Goal: Transaction & Acquisition: Purchase product/service

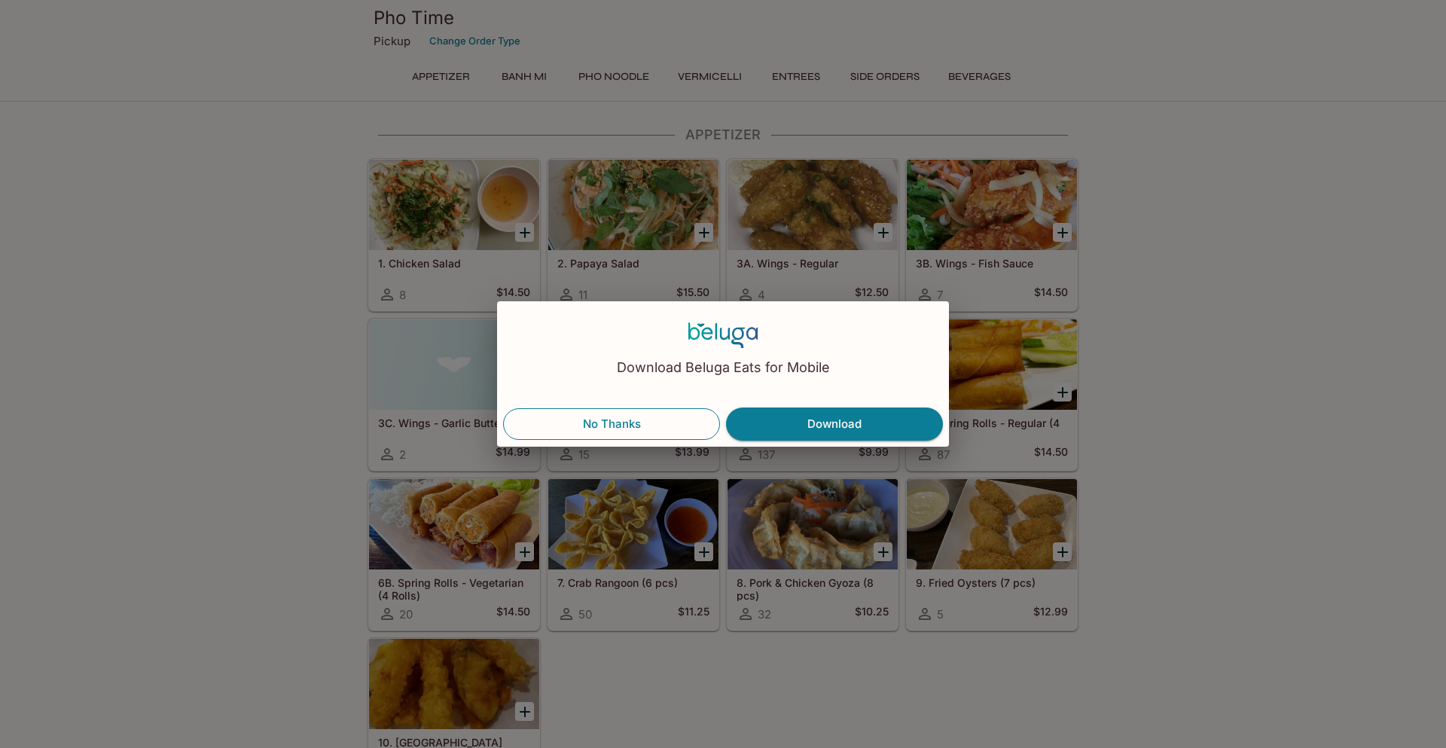
click at [680, 432] on button "No Thanks" at bounding box center [611, 424] width 217 height 32
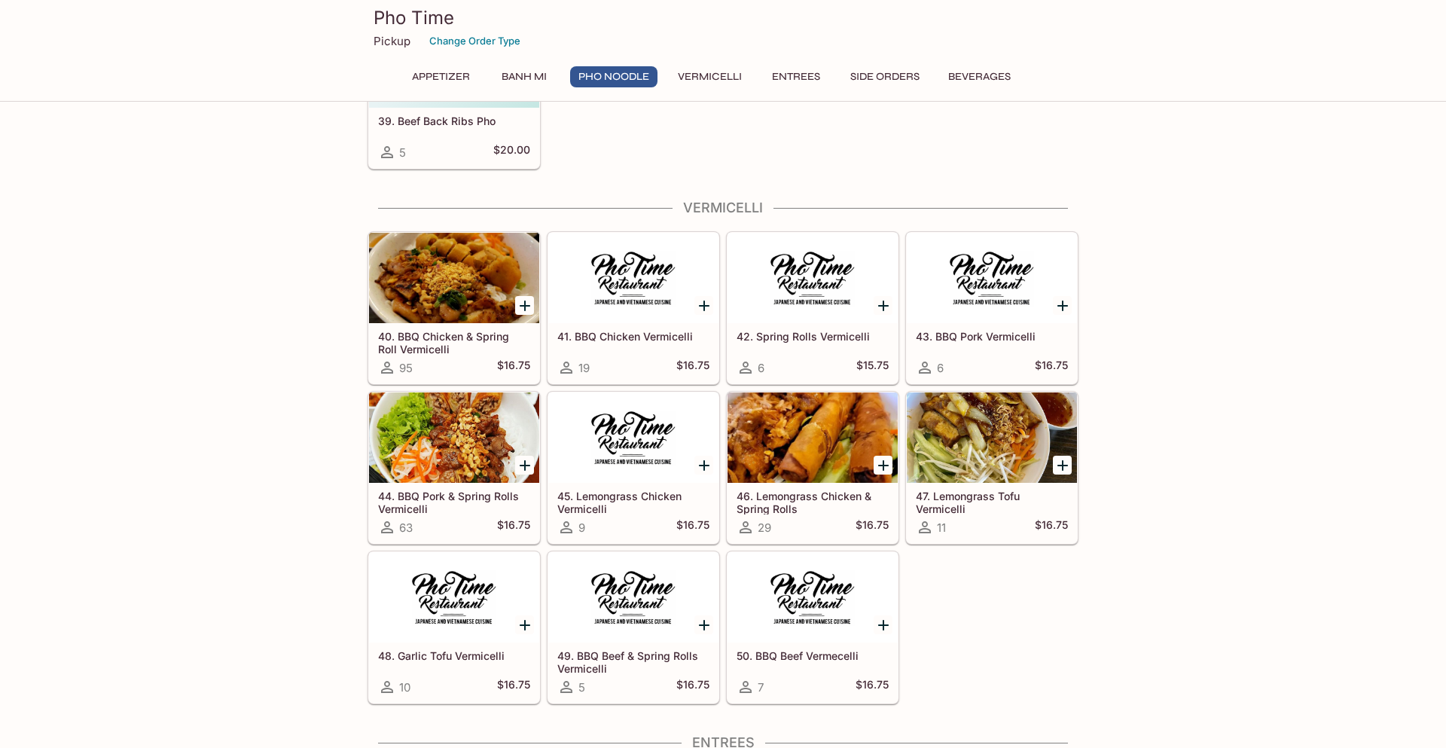
scroll to position [2015, 0]
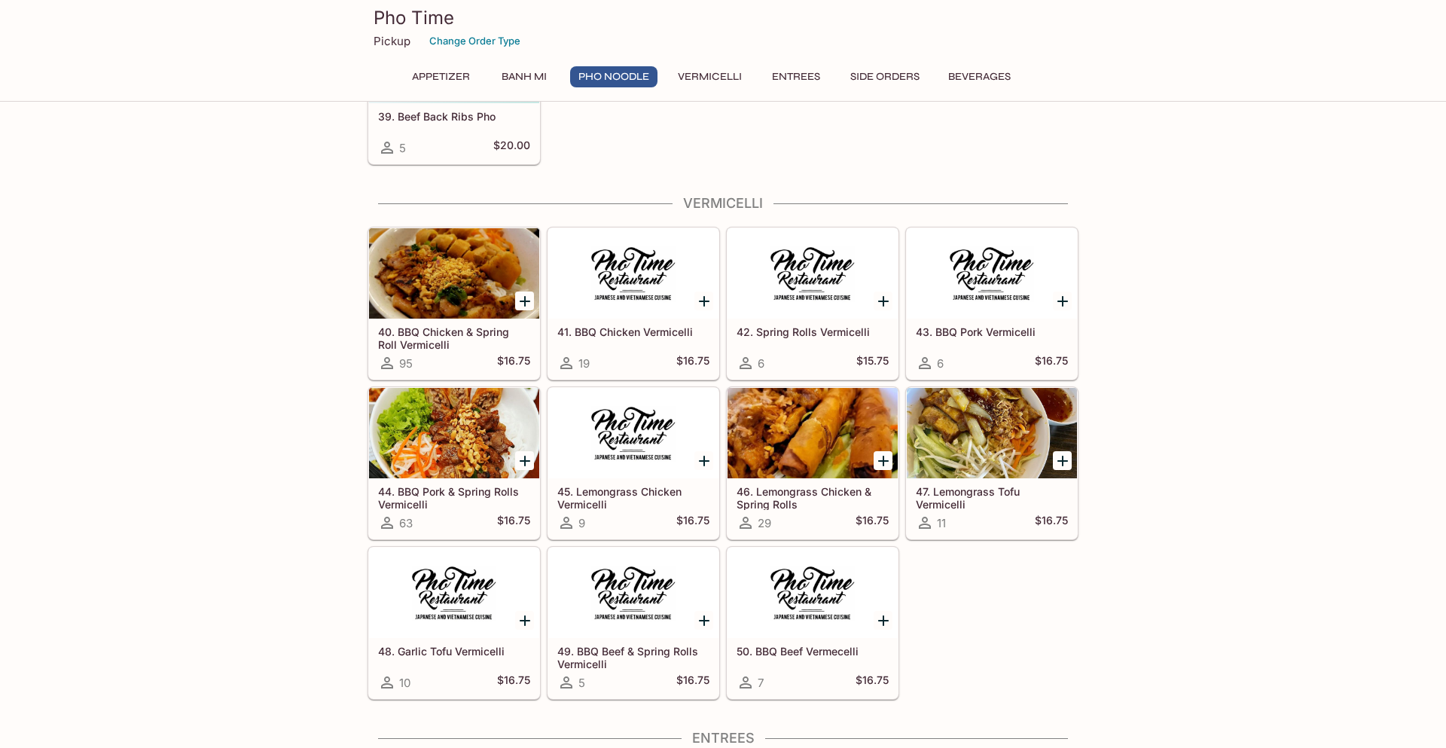
click at [438, 290] on div at bounding box center [454, 273] width 170 height 90
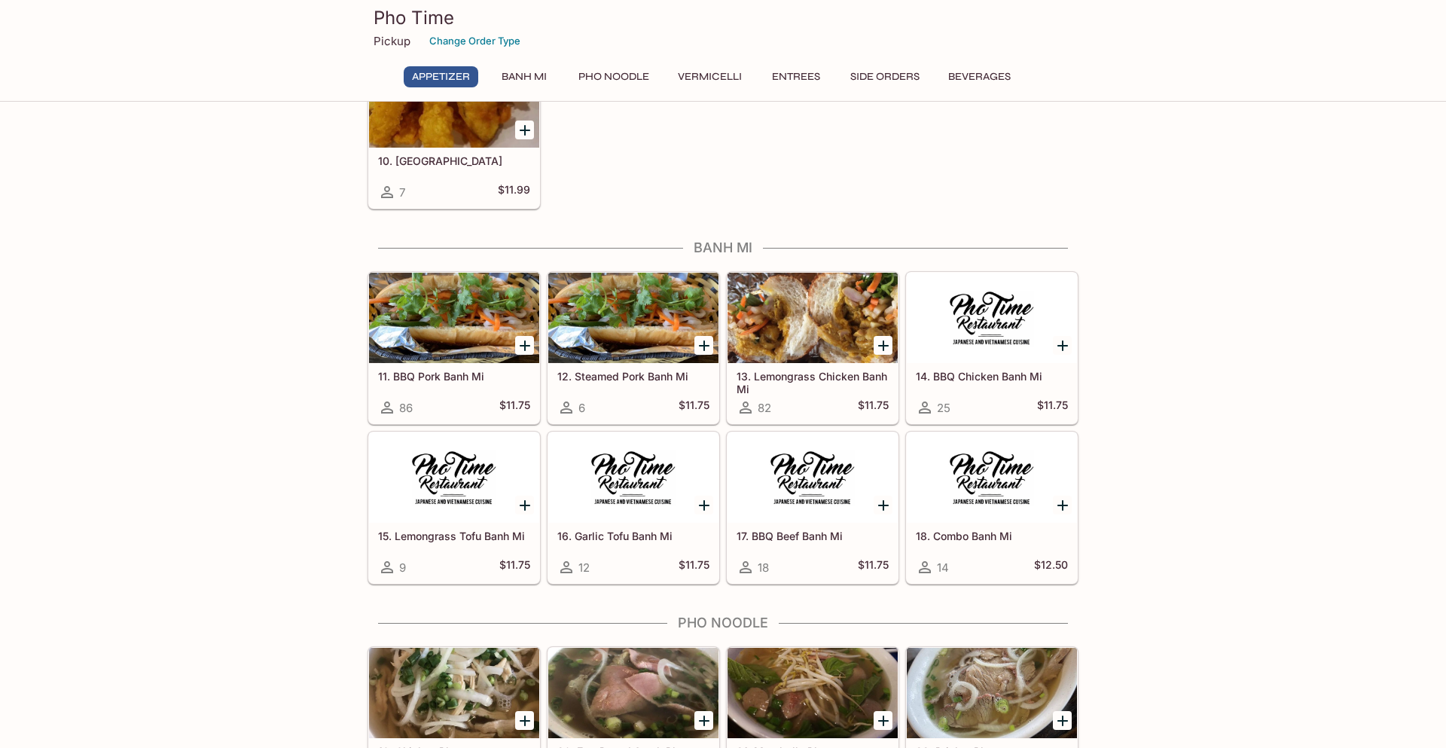
scroll to position [586, 0]
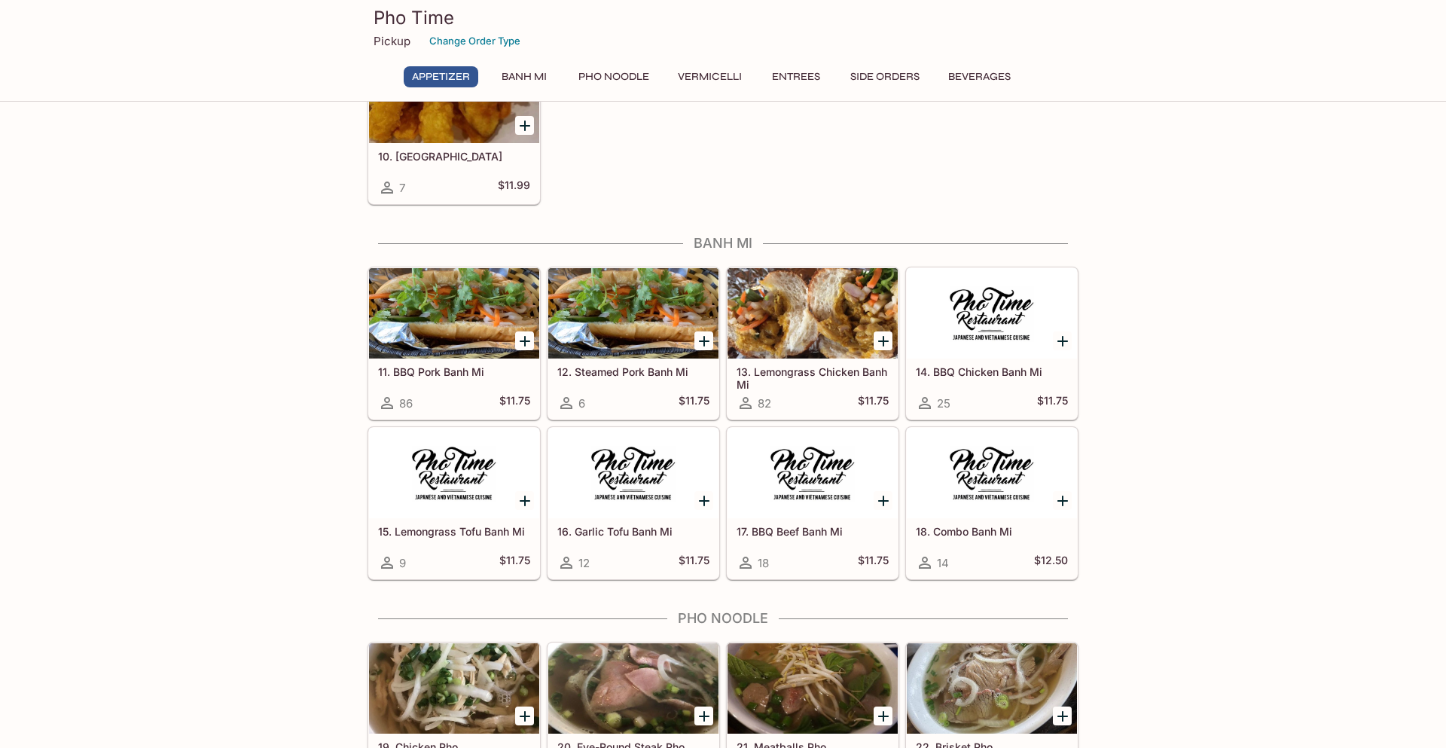
click at [825, 303] on div at bounding box center [812, 313] width 170 height 90
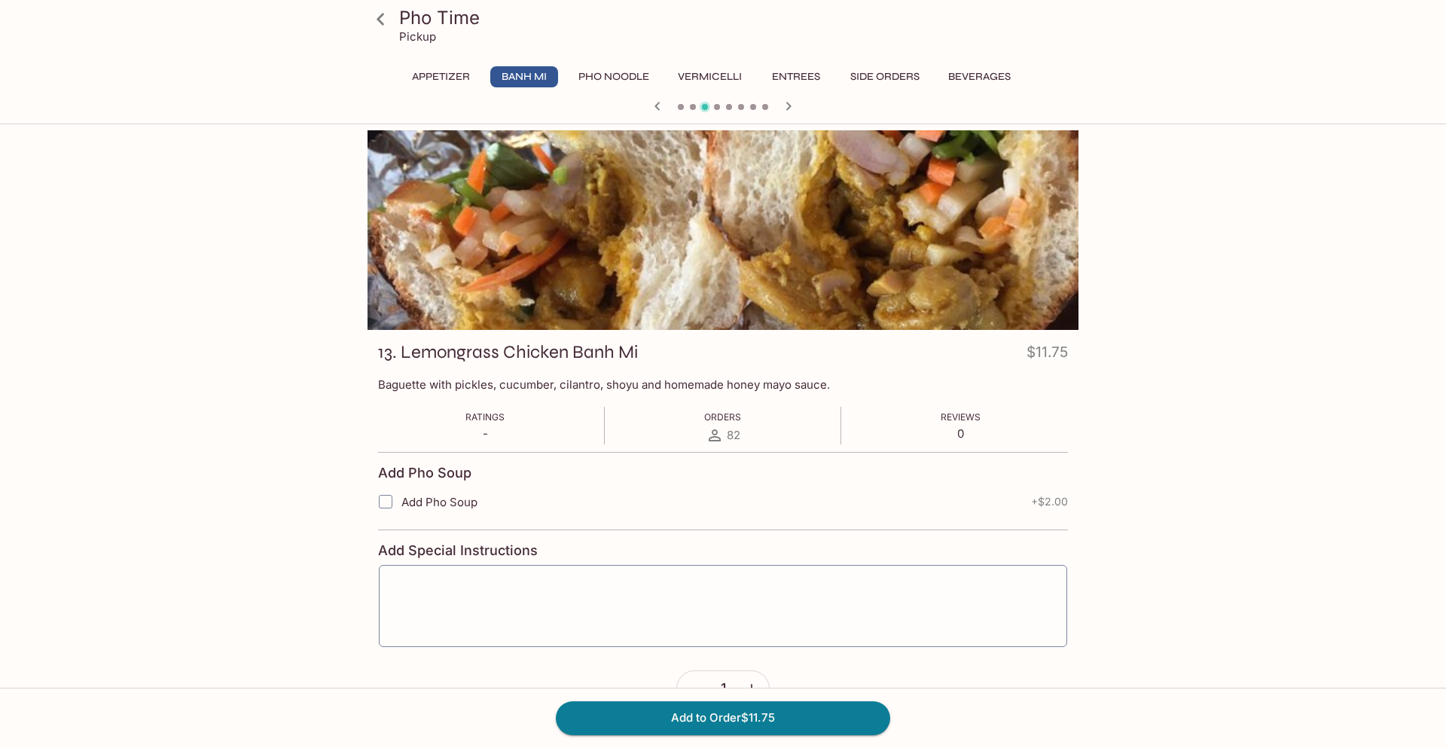
click at [770, 233] on div at bounding box center [723, 230] width 711 height 200
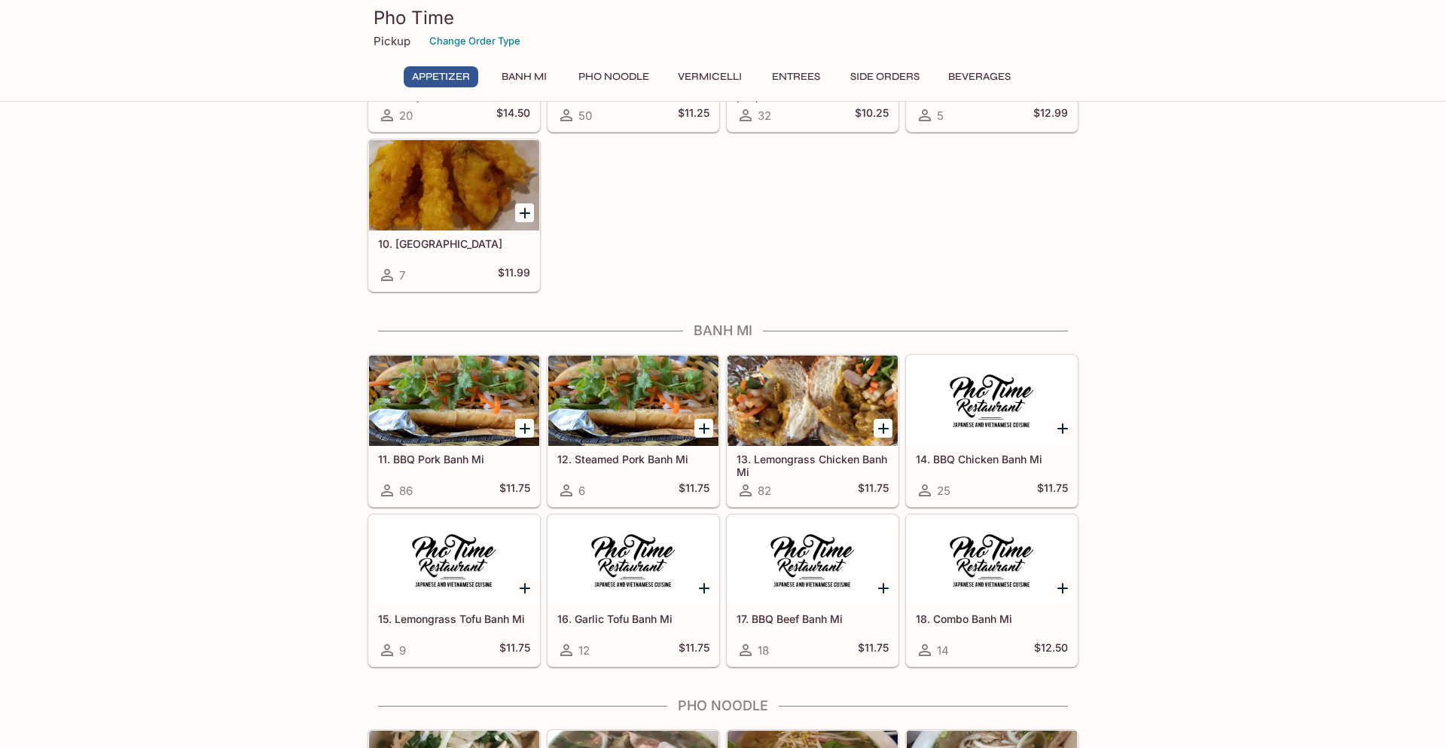
scroll to position [500, 0]
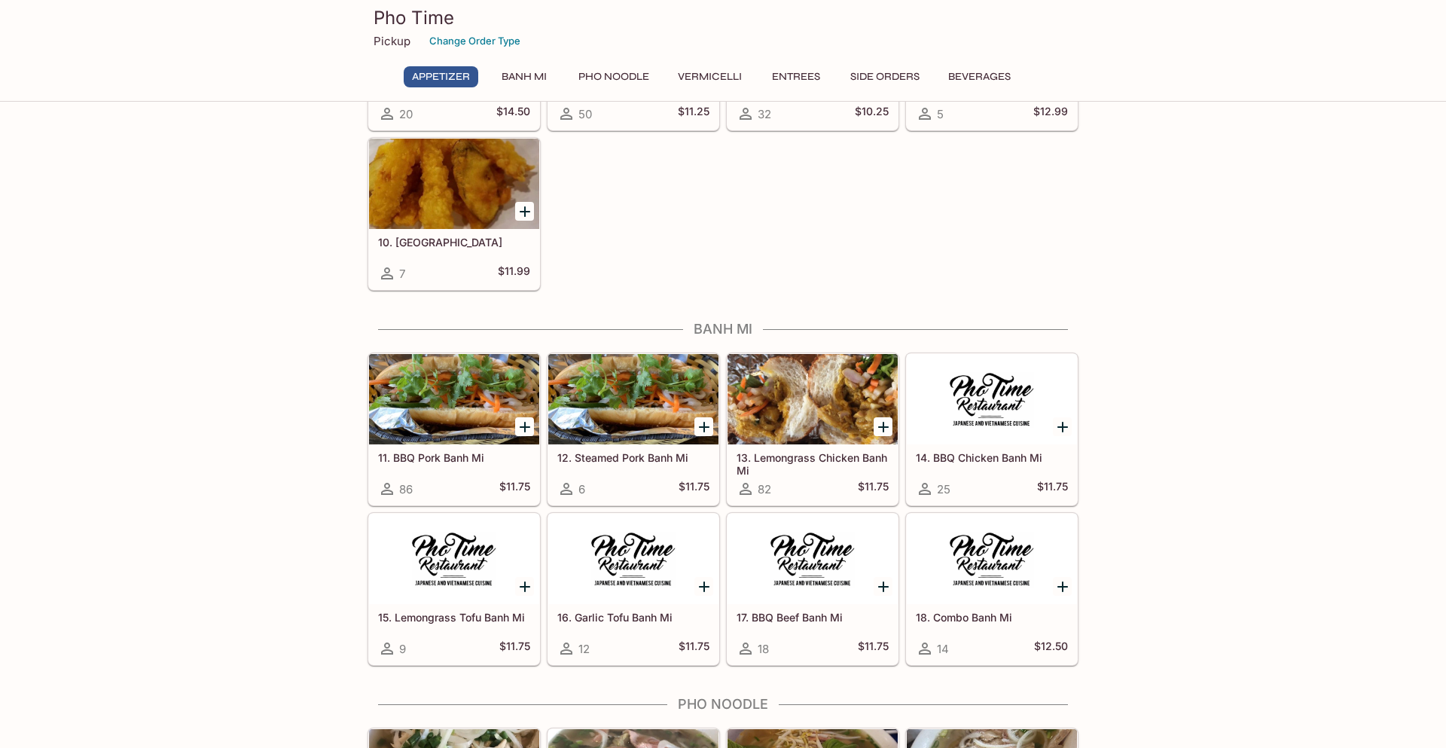
click at [408, 366] on div at bounding box center [454, 399] width 170 height 90
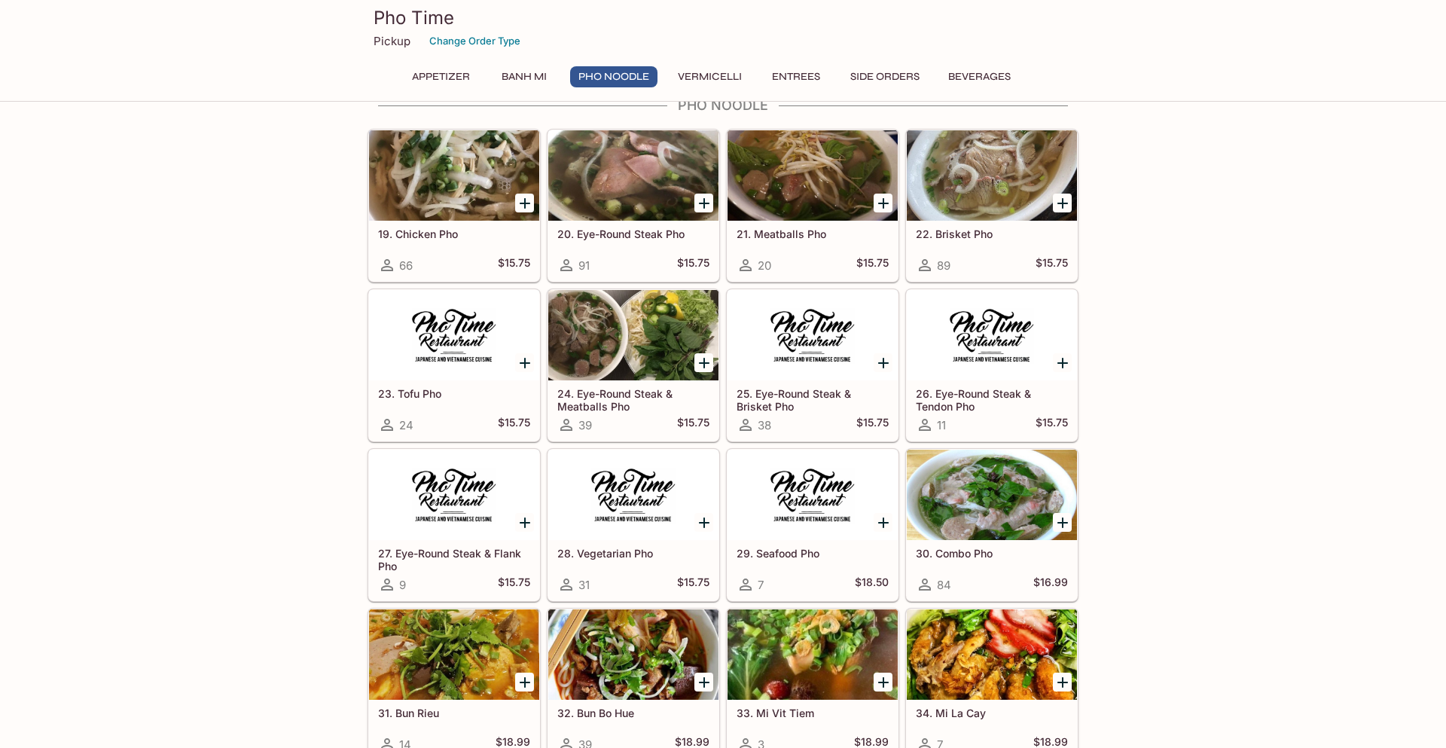
scroll to position [1102, 0]
